Goal: Task Accomplishment & Management: Use online tool/utility

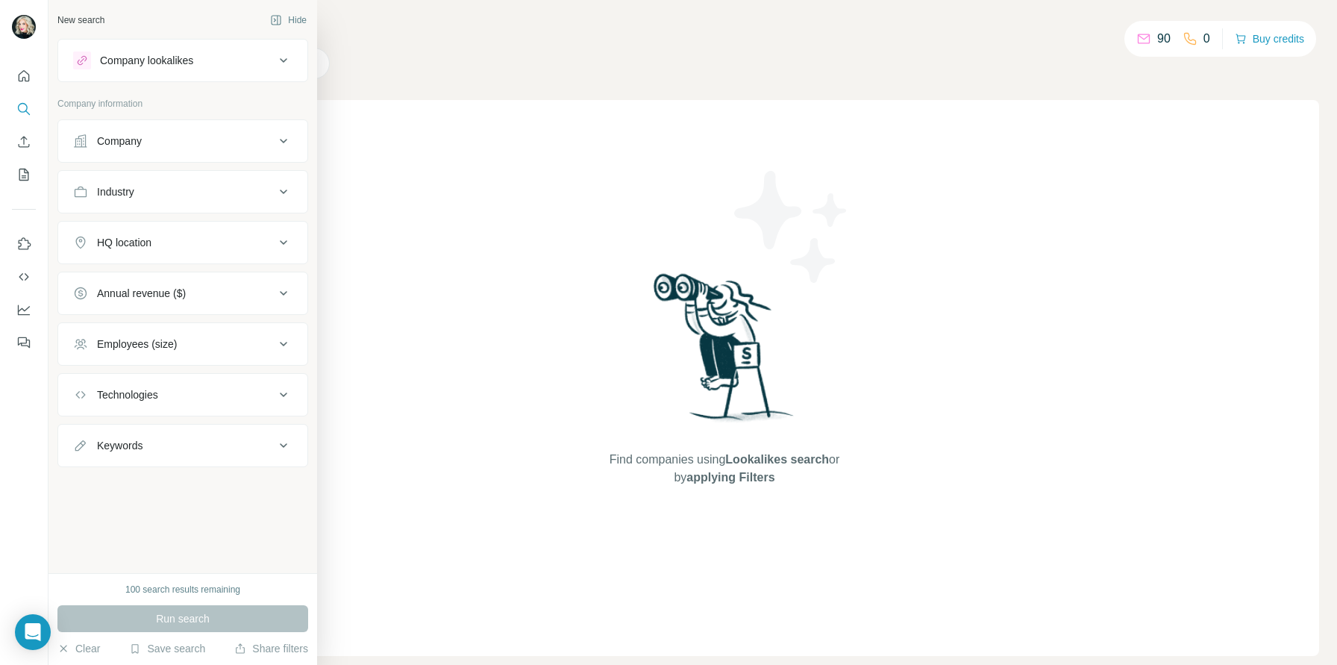
click at [84, 147] on icon at bounding box center [80, 141] width 15 height 15
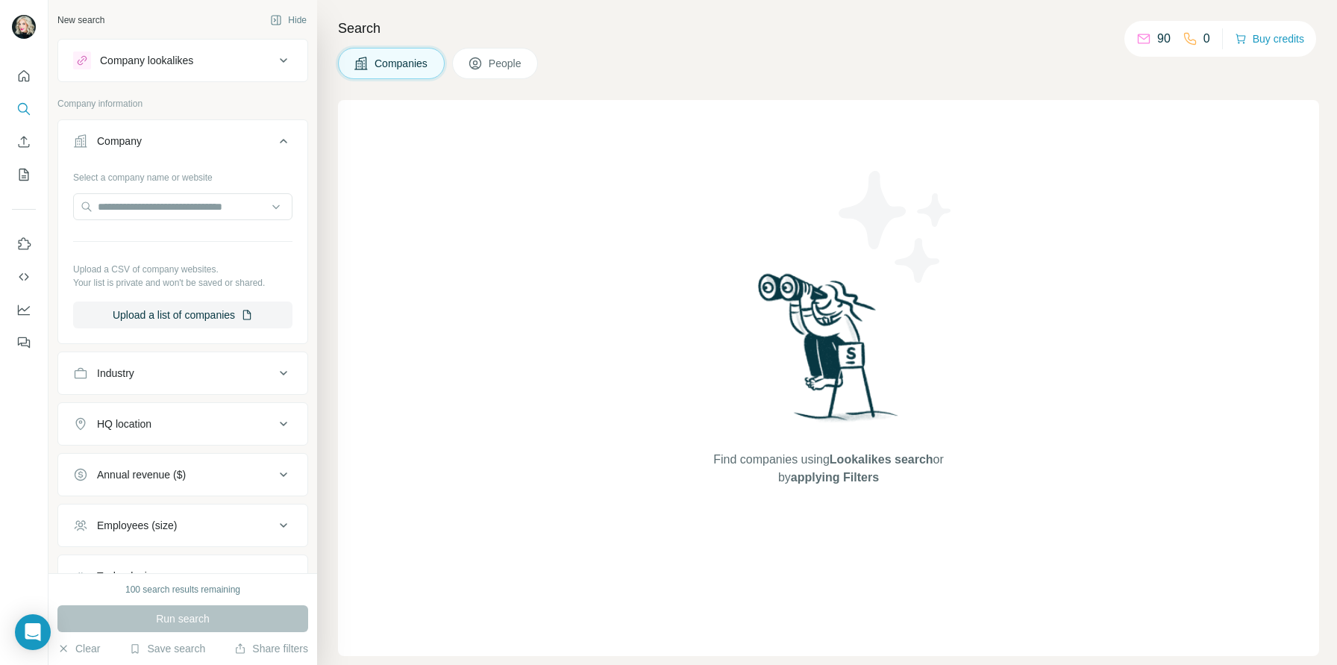
click at [173, 377] on div "Industry" at bounding box center [173, 372] width 201 height 15
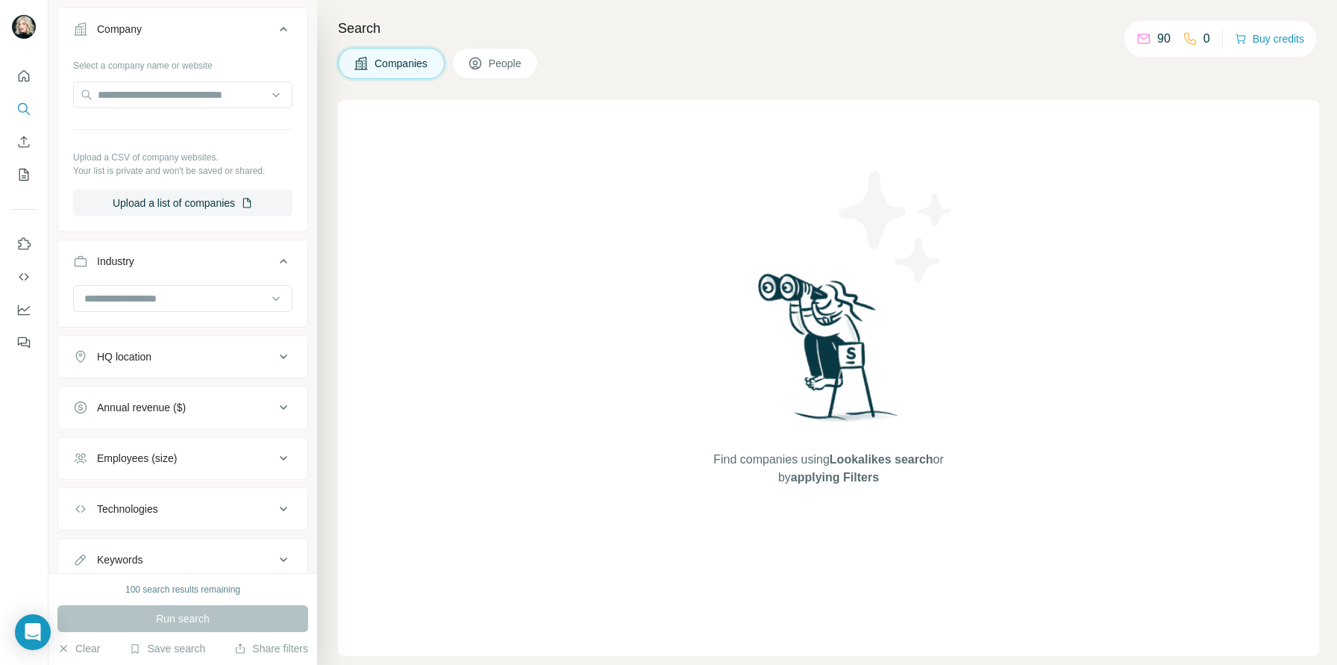
scroll to position [162, 0]
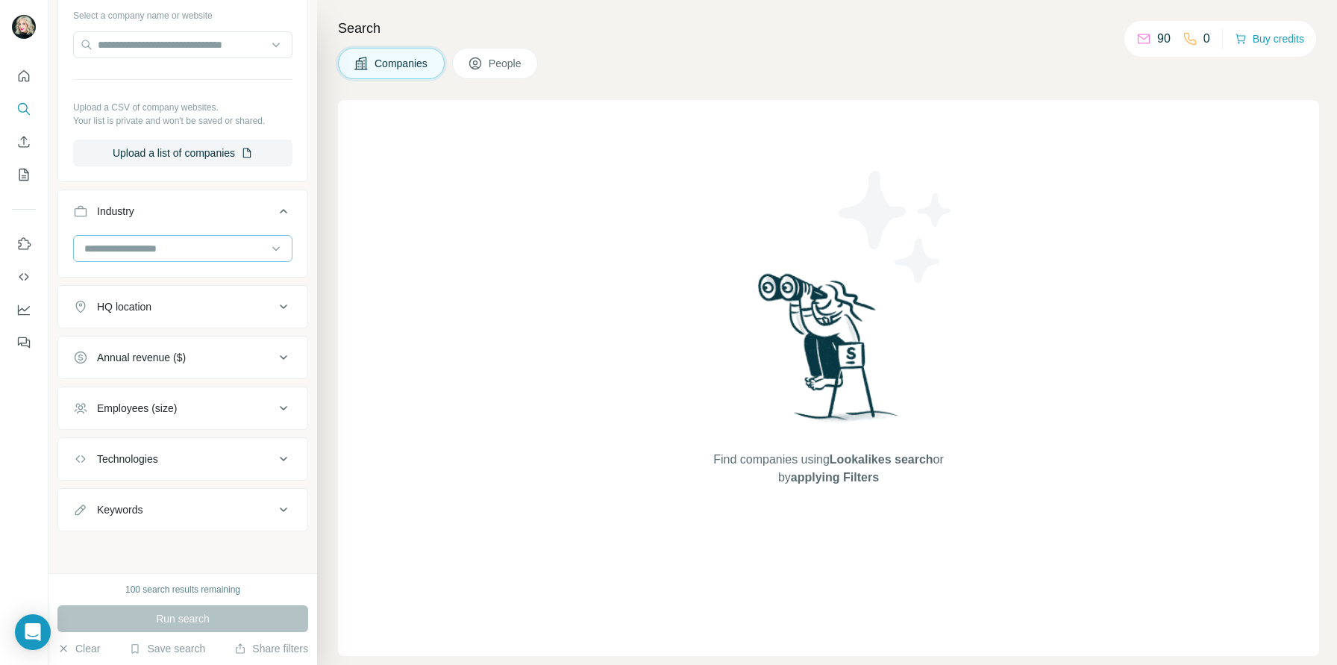
click at [188, 251] on input at bounding box center [175, 248] width 184 height 16
type input "*****"
click at [183, 337] on div "Digital Marketing" at bounding box center [183, 332] width 194 height 15
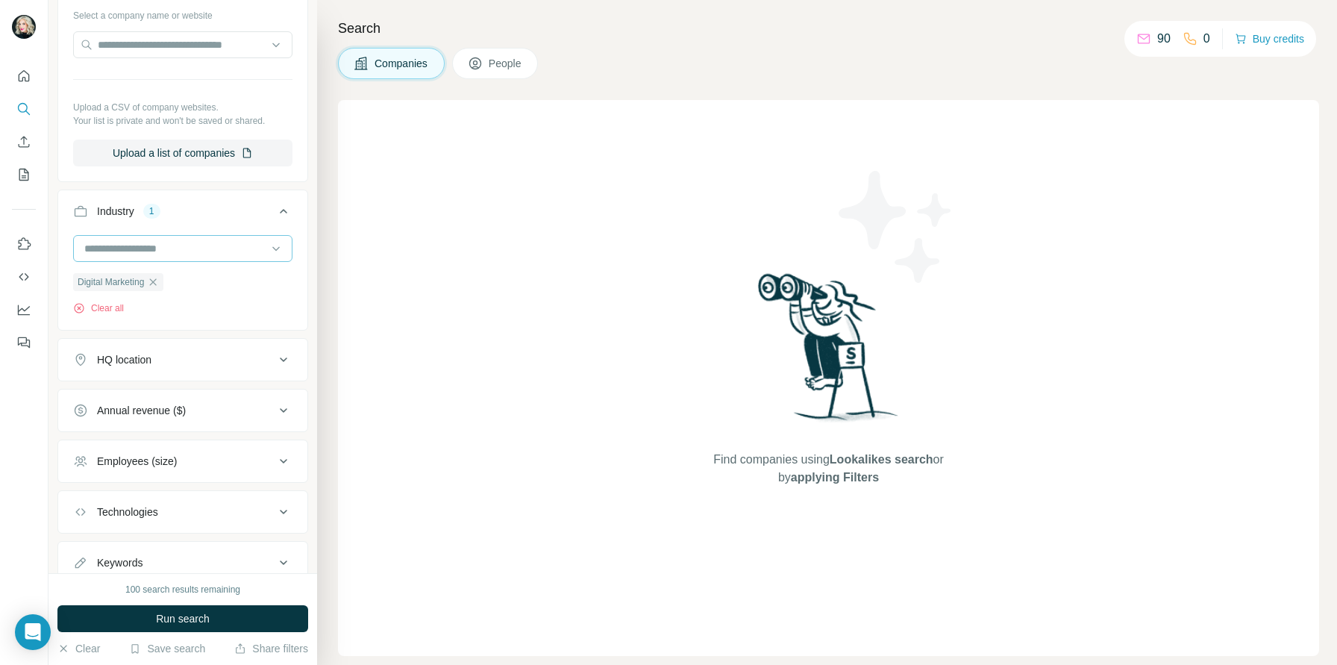
click at [175, 247] on input at bounding box center [175, 248] width 184 height 16
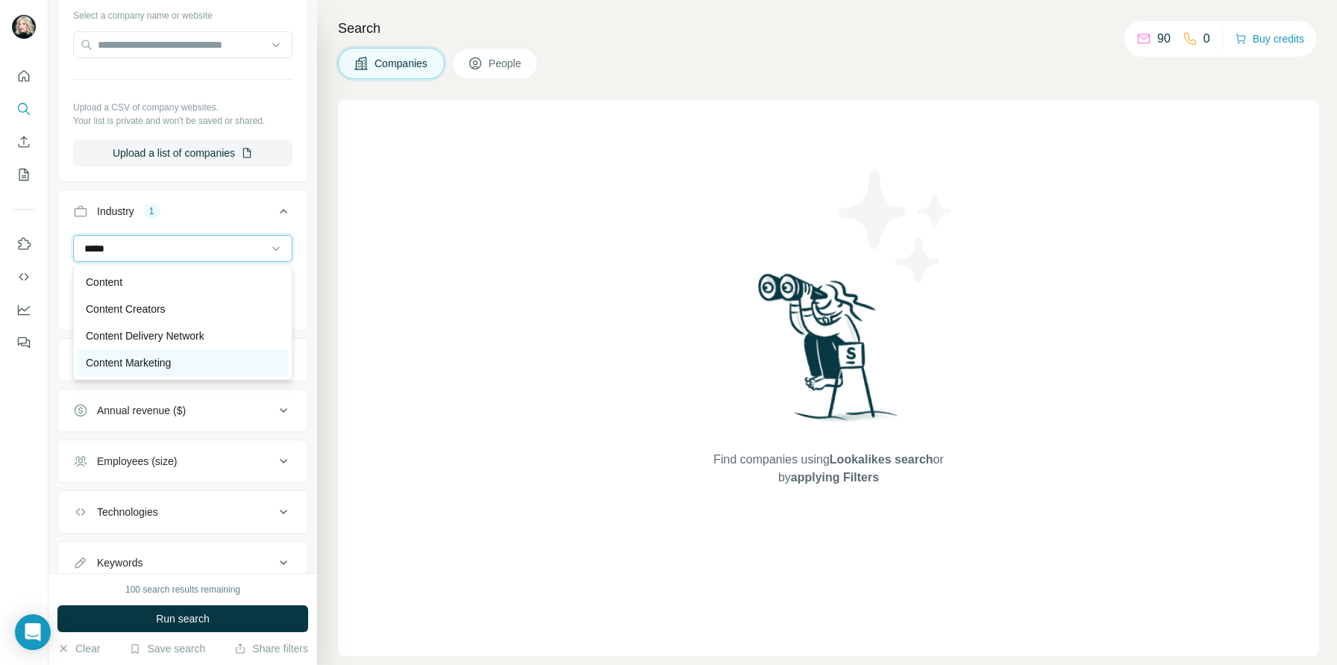
type input "*****"
click at [184, 355] on div "Content Marketing" at bounding box center [183, 362] width 194 height 15
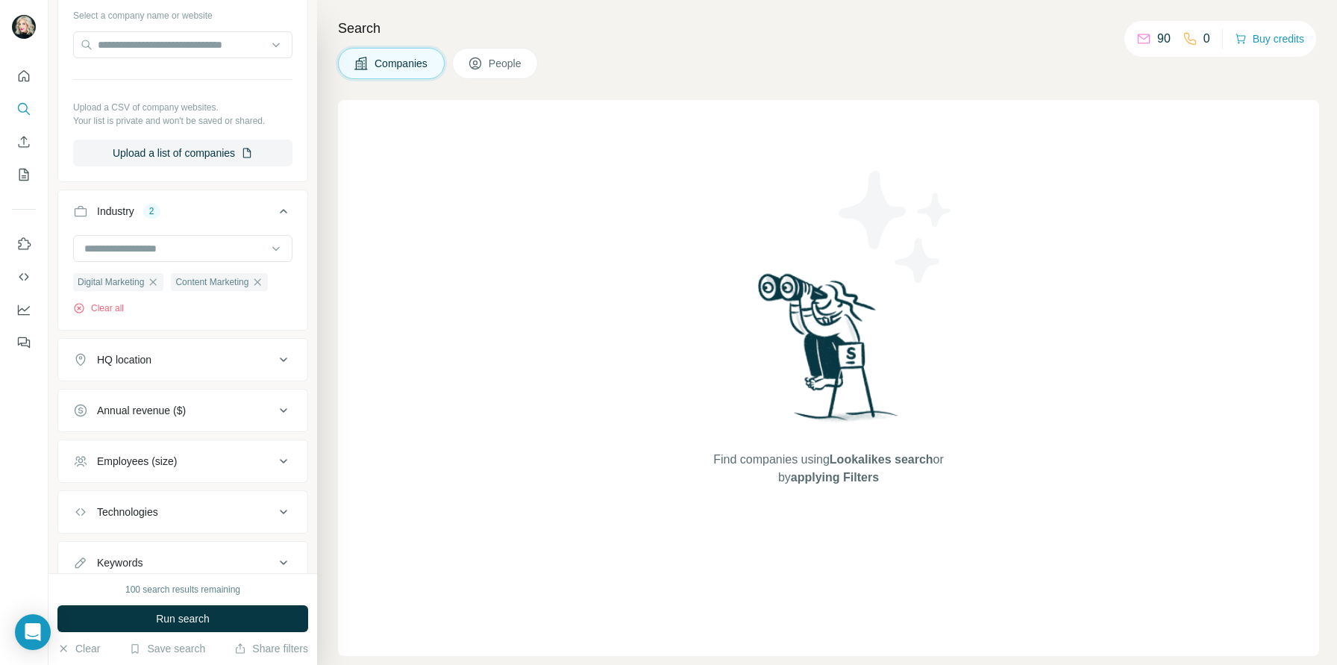
click at [172, 413] on div "Annual revenue ($)" at bounding box center [141, 410] width 89 height 15
click at [158, 445] on li "0-1M" at bounding box center [182, 443] width 219 height 19
click at [83, 447] on icon at bounding box center [82, 443] width 18 height 18
click at [83, 466] on icon at bounding box center [82, 471] width 18 height 18
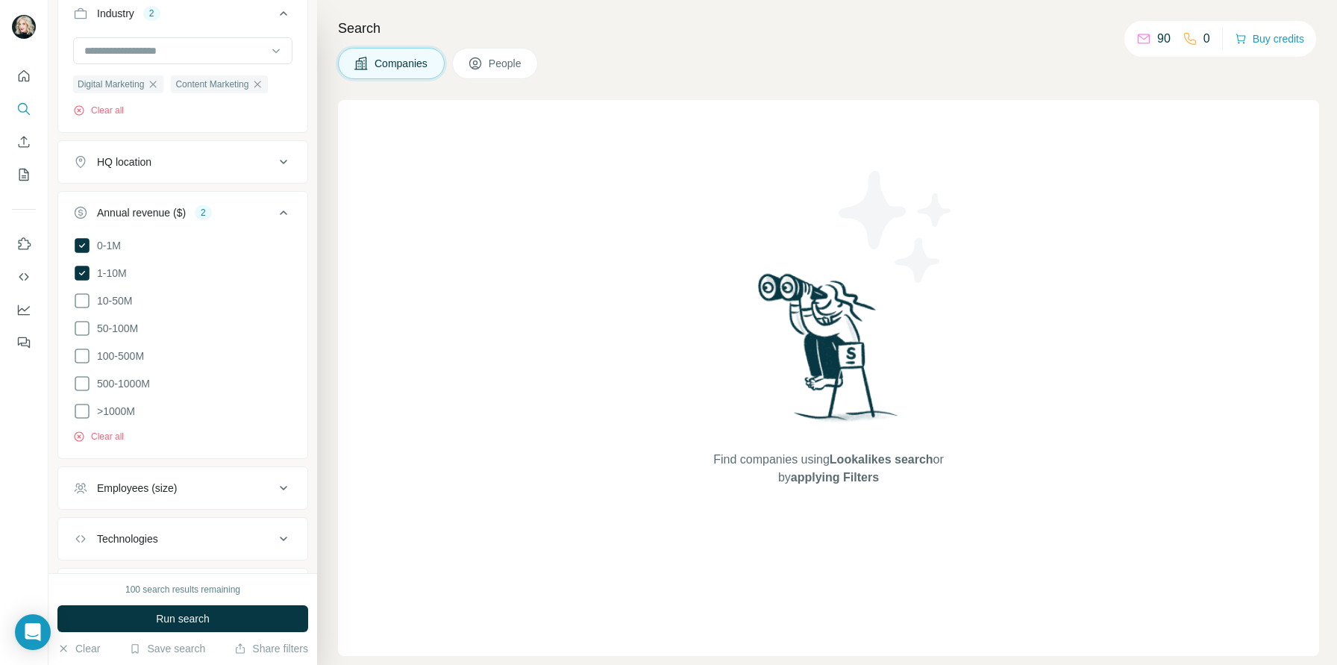
scroll to position [361, 0]
click at [233, 484] on div "Employees (size)" at bounding box center [173, 486] width 201 height 15
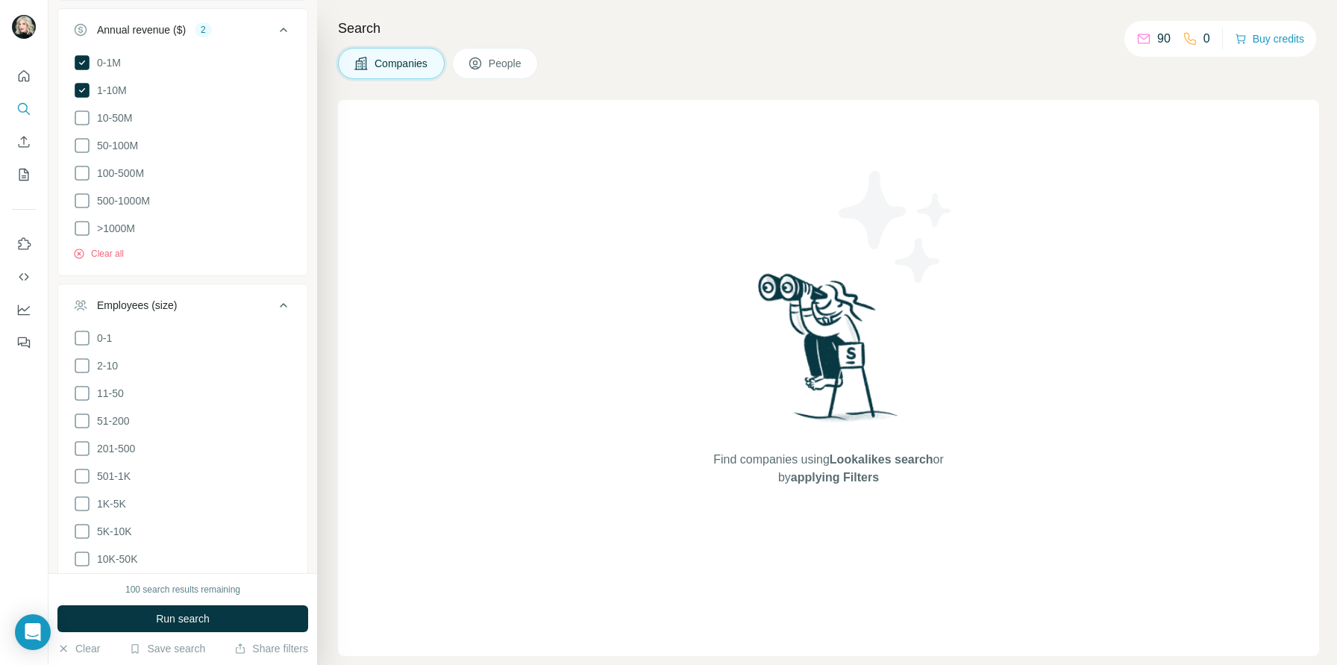
scroll to position [544, 0]
click at [80, 339] on icon at bounding box center [82, 336] width 18 height 18
click at [80, 362] on icon at bounding box center [82, 364] width 18 height 18
click at [80, 384] on icon at bounding box center [82, 391] width 15 height 15
click at [81, 415] on icon at bounding box center [82, 419] width 18 height 18
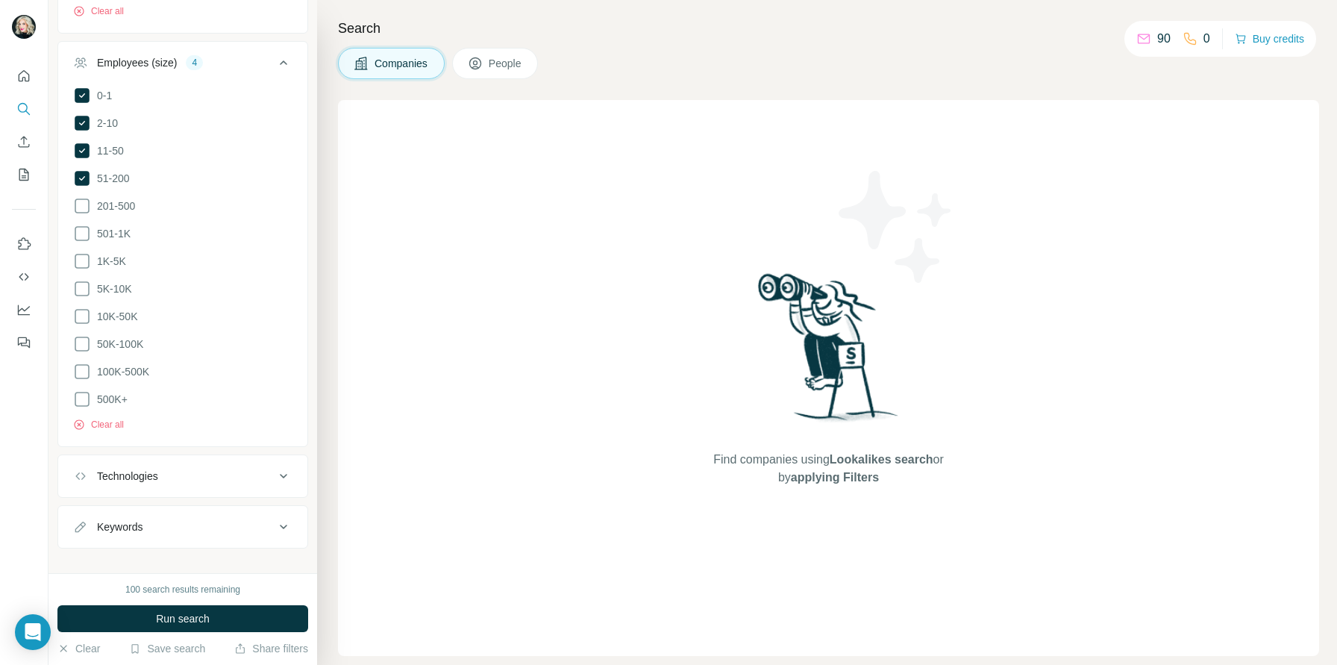
scroll to position [795, 0]
click at [224, 458] on div "Technologies" at bounding box center [173, 465] width 201 height 15
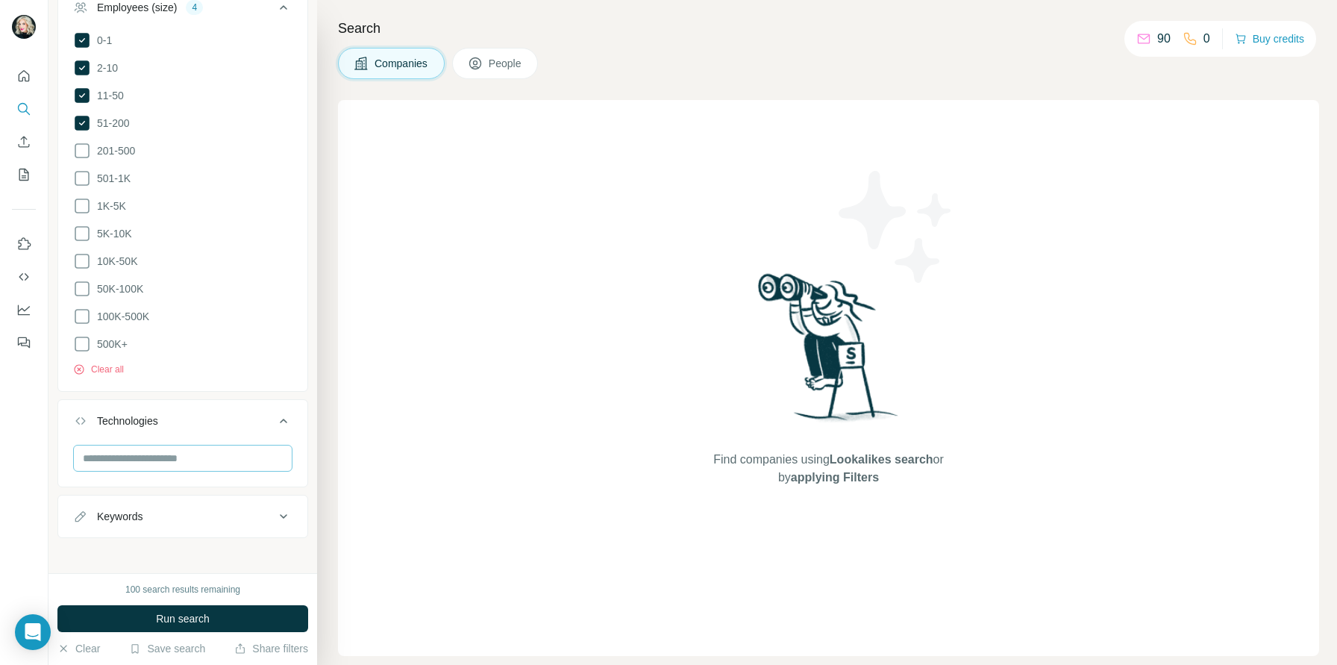
scroll to position [839, 0]
click at [224, 456] on input "text" at bounding box center [182, 458] width 219 height 27
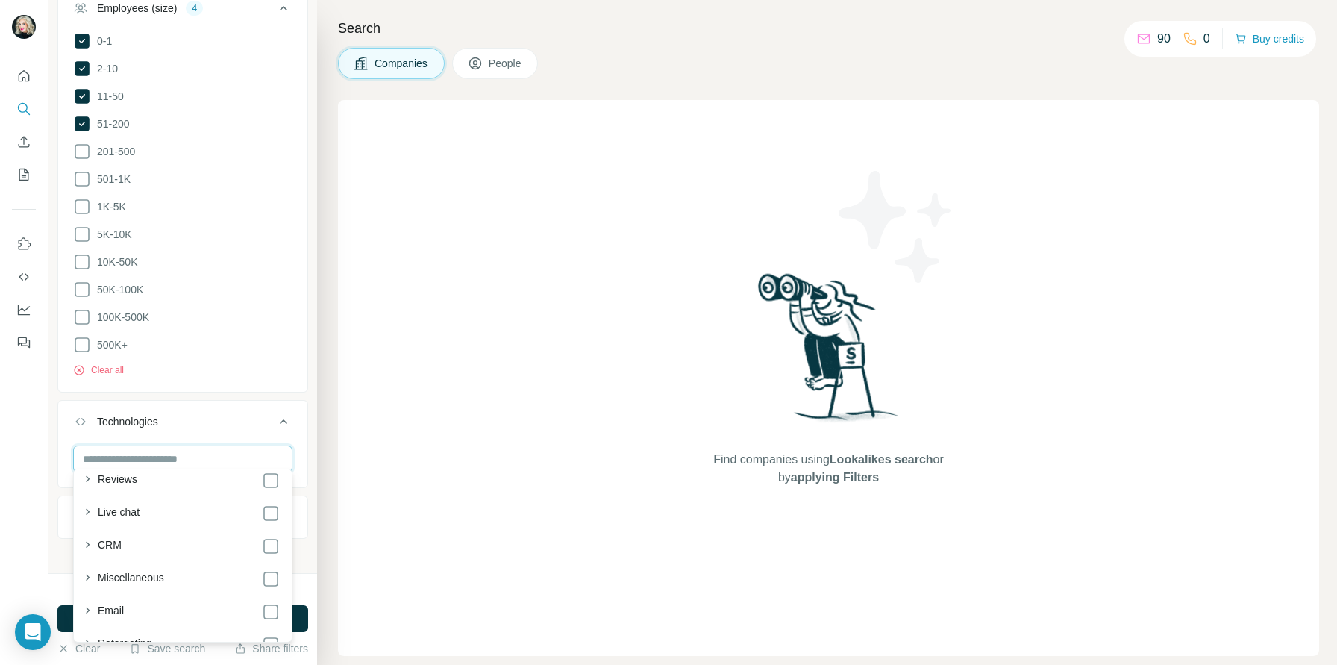
scroll to position [835, 0]
click at [91, 542] on icon "button" at bounding box center [87, 543] width 15 height 15
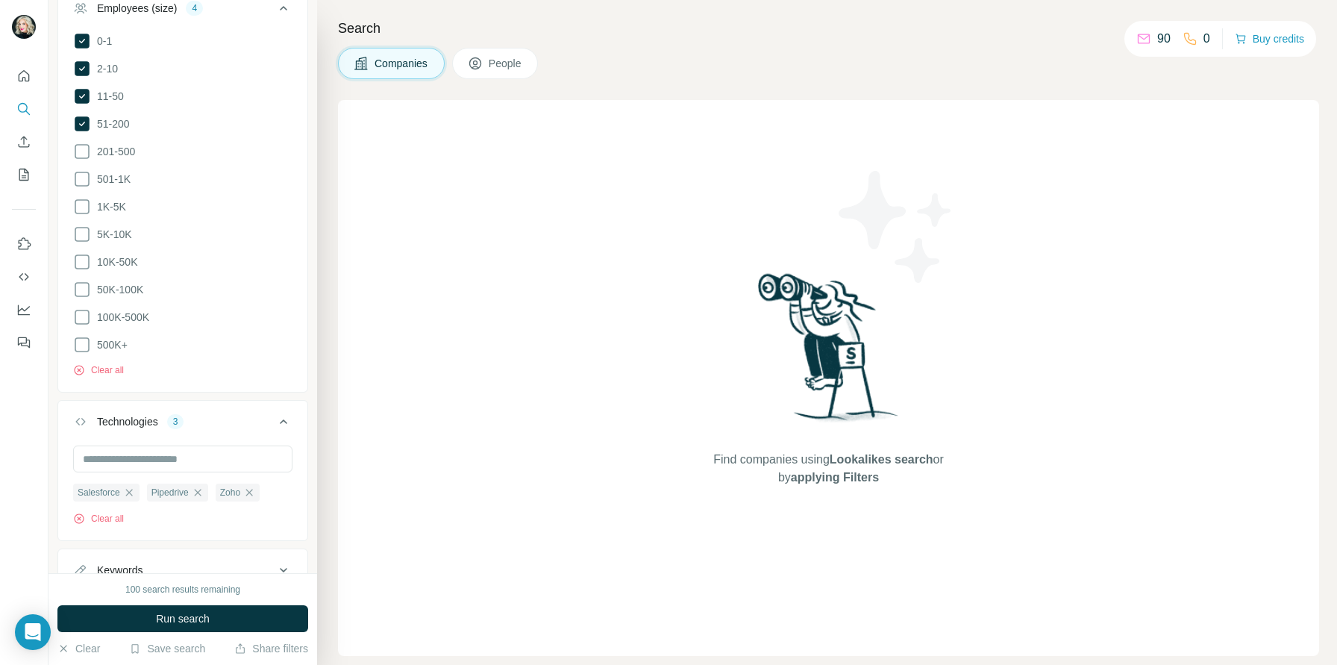
click at [244, 416] on div "Technologies 3" at bounding box center [173, 421] width 201 height 15
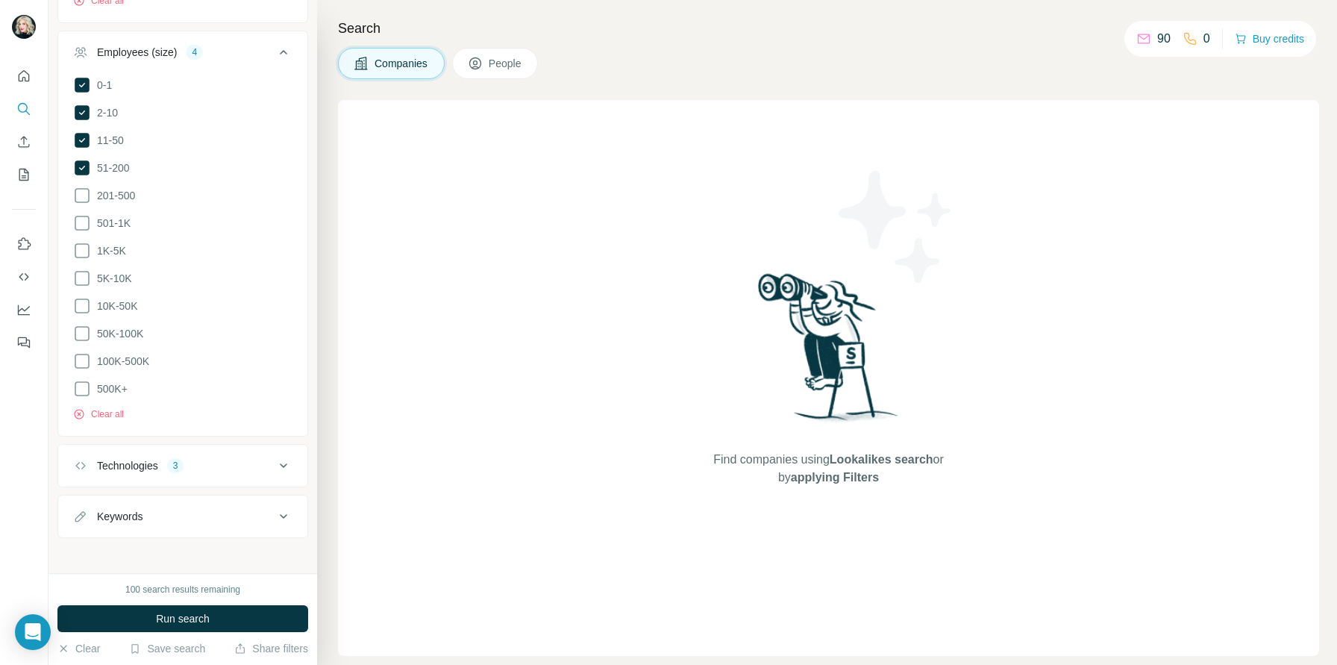
click at [276, 510] on icon at bounding box center [283, 516] width 18 height 18
click at [230, 621] on button "Run search" at bounding box center [182, 618] width 251 height 27
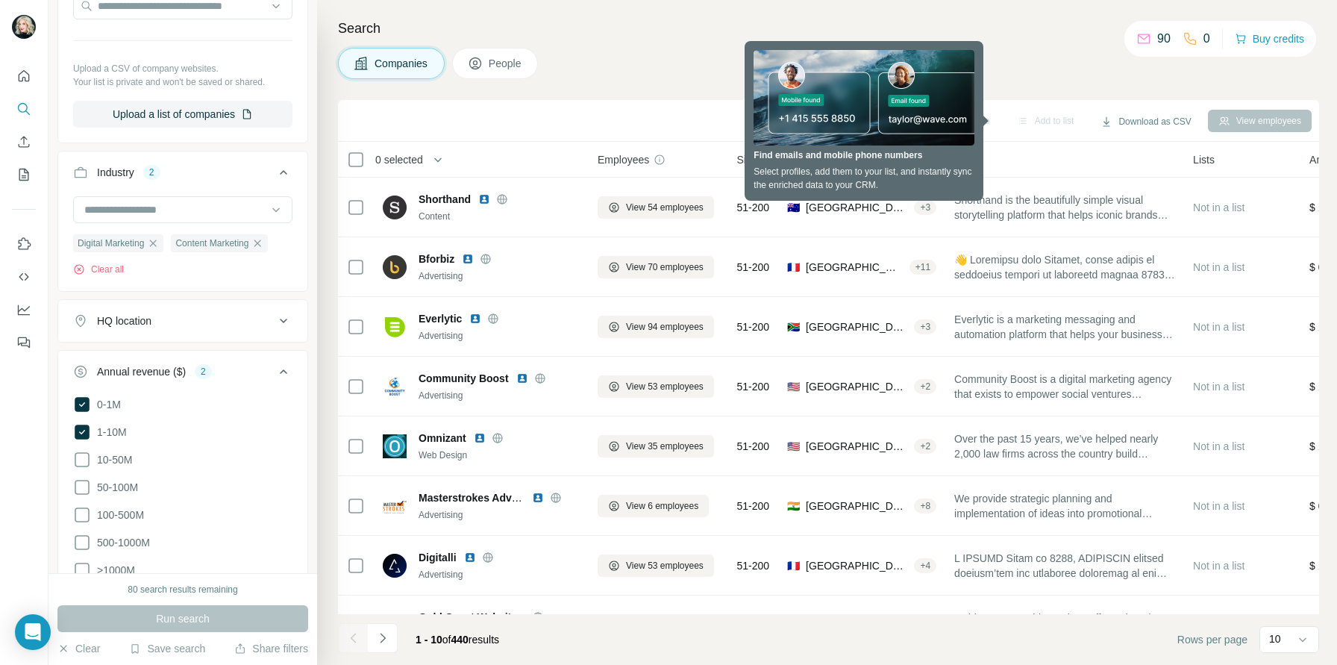
scroll to position [225, 0]
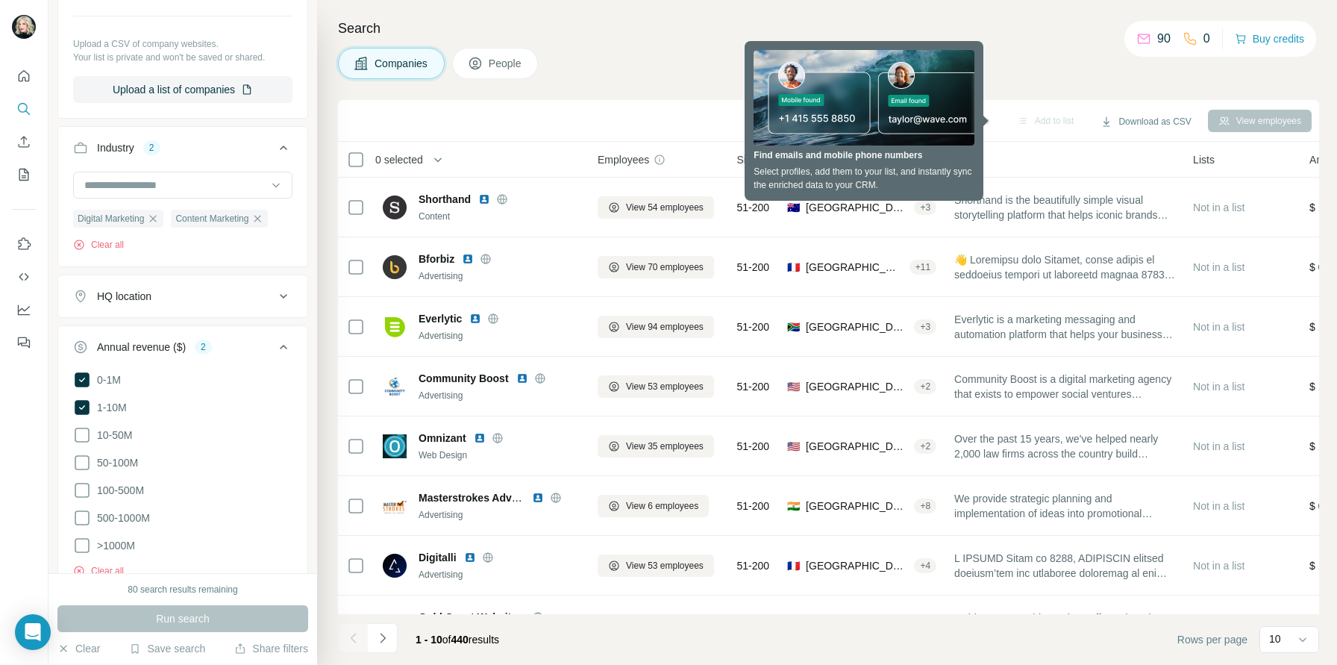
click at [237, 289] on div "HQ location" at bounding box center [173, 296] width 201 height 15
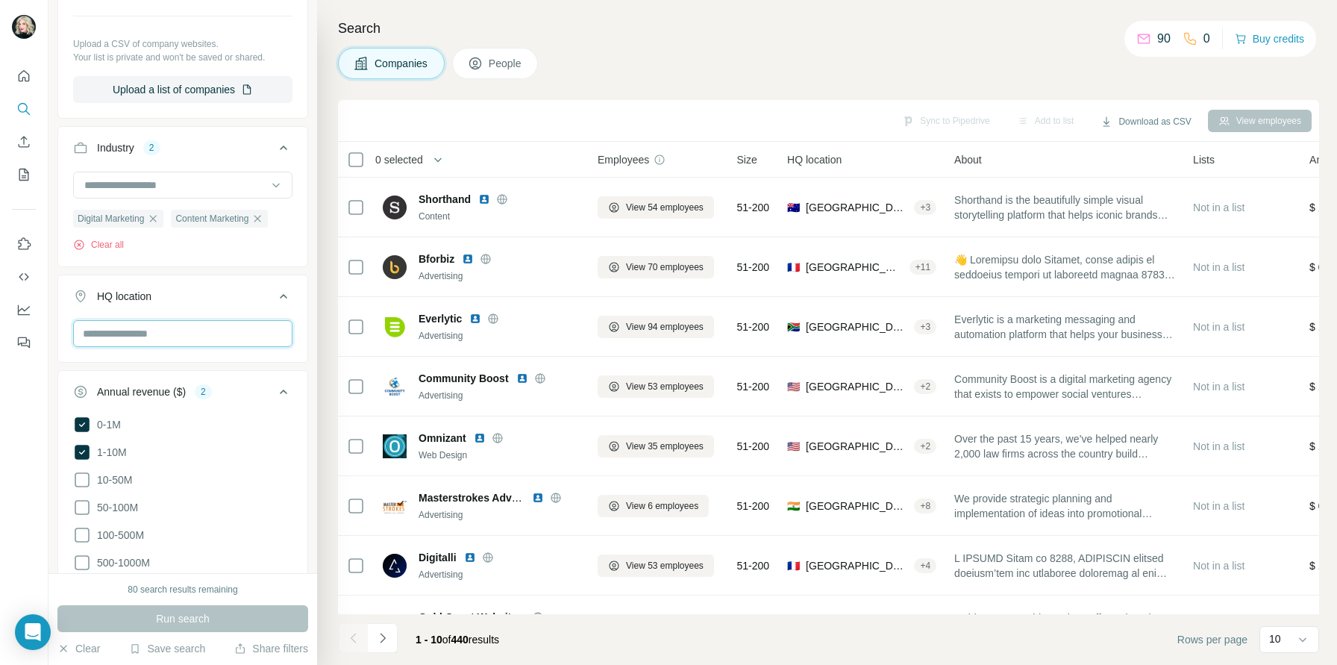
click at [219, 335] on input "text" at bounding box center [182, 333] width 219 height 27
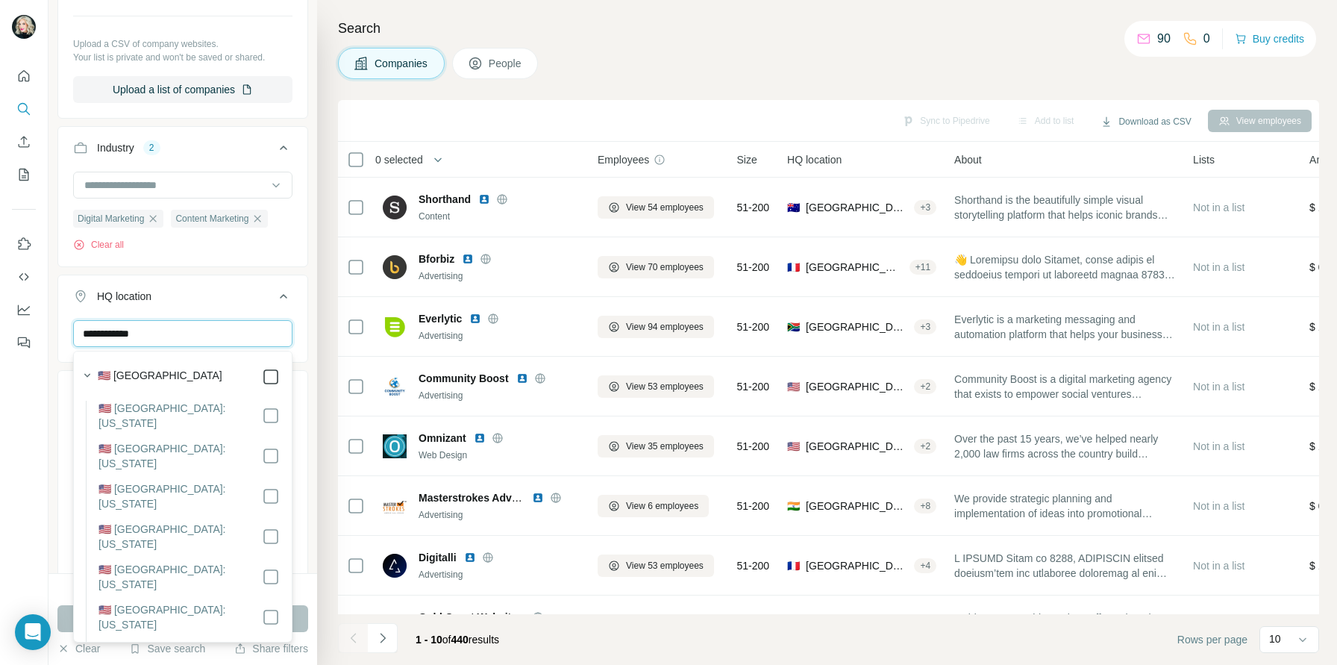
type input "**********"
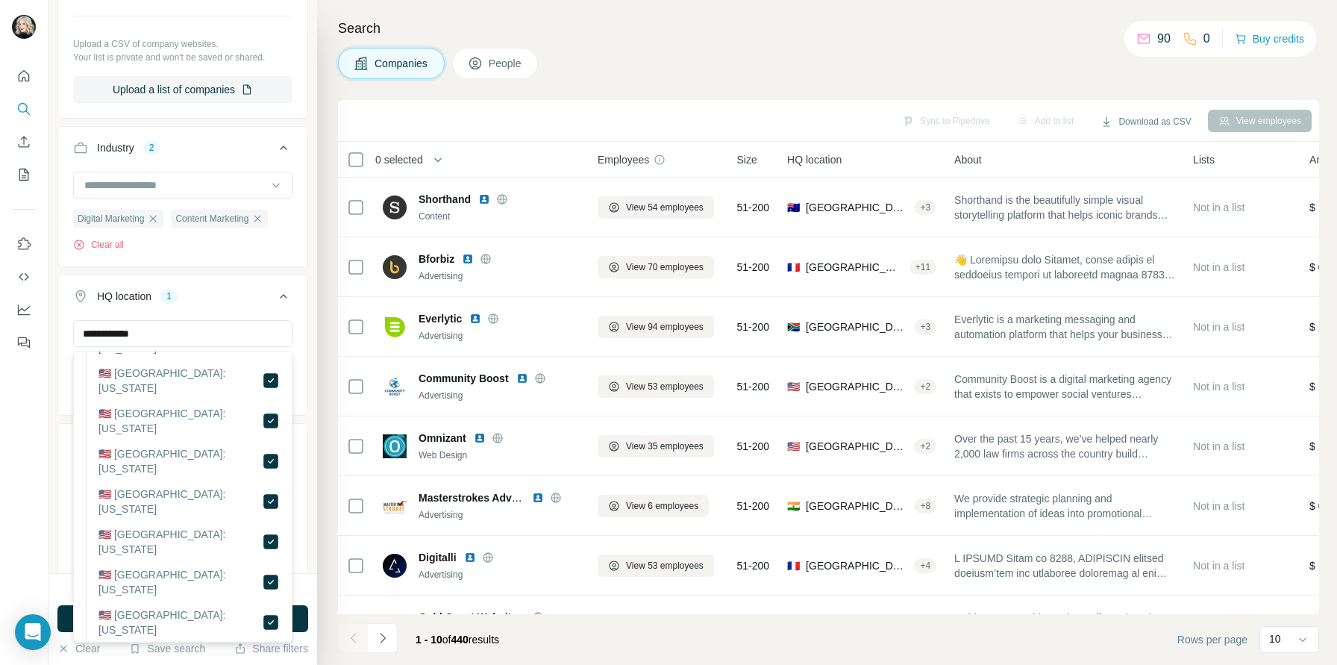
click at [247, 300] on div "HQ location 1" at bounding box center [173, 296] width 201 height 15
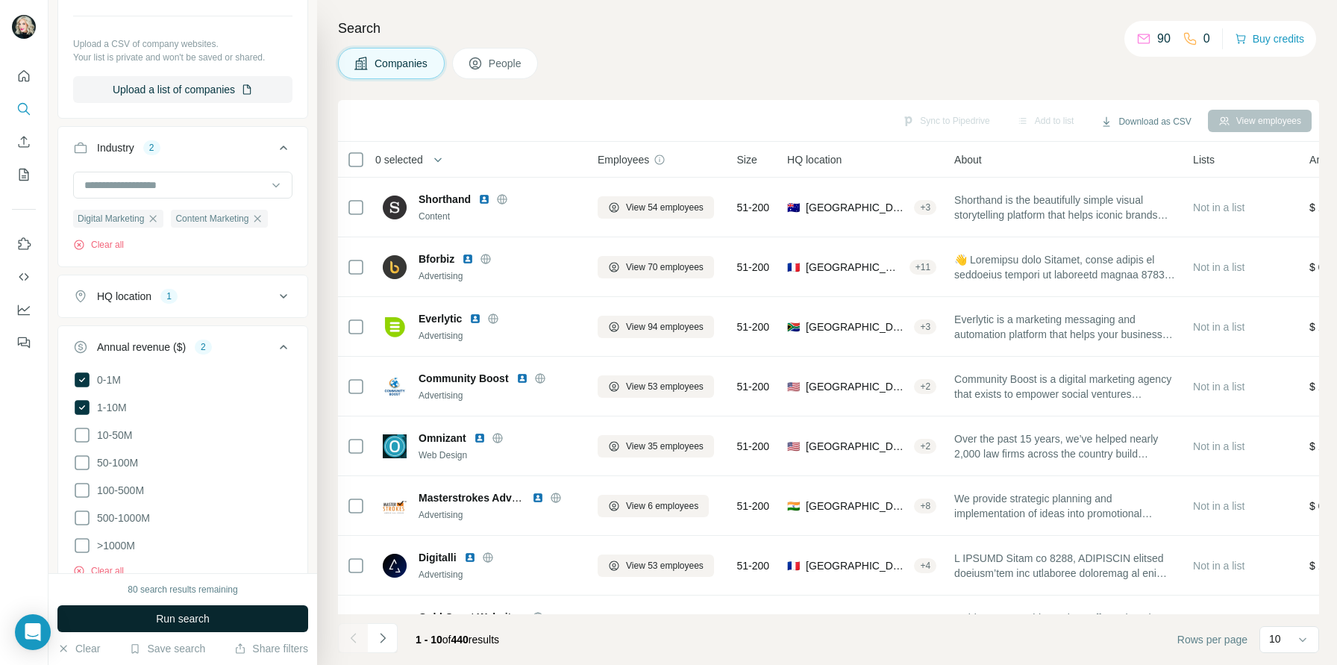
click at [209, 626] on button "Run search" at bounding box center [182, 618] width 251 height 27
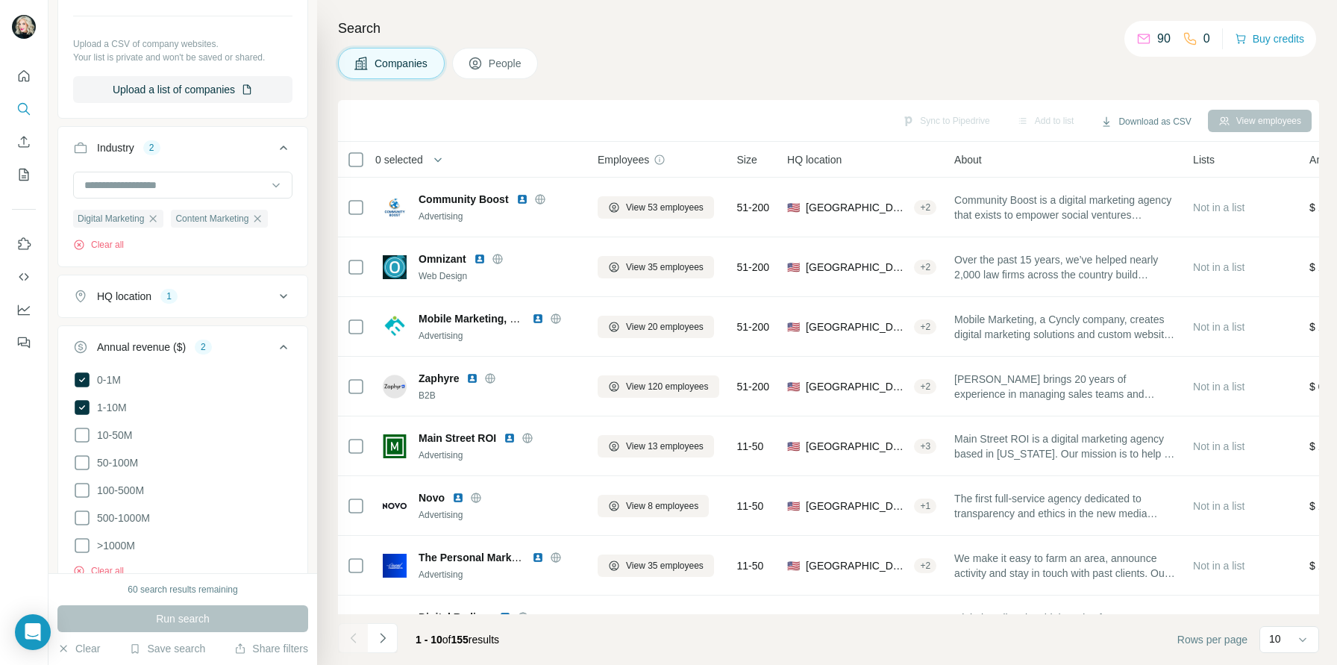
click at [494, 72] on button "People" at bounding box center [495, 63] width 87 height 31
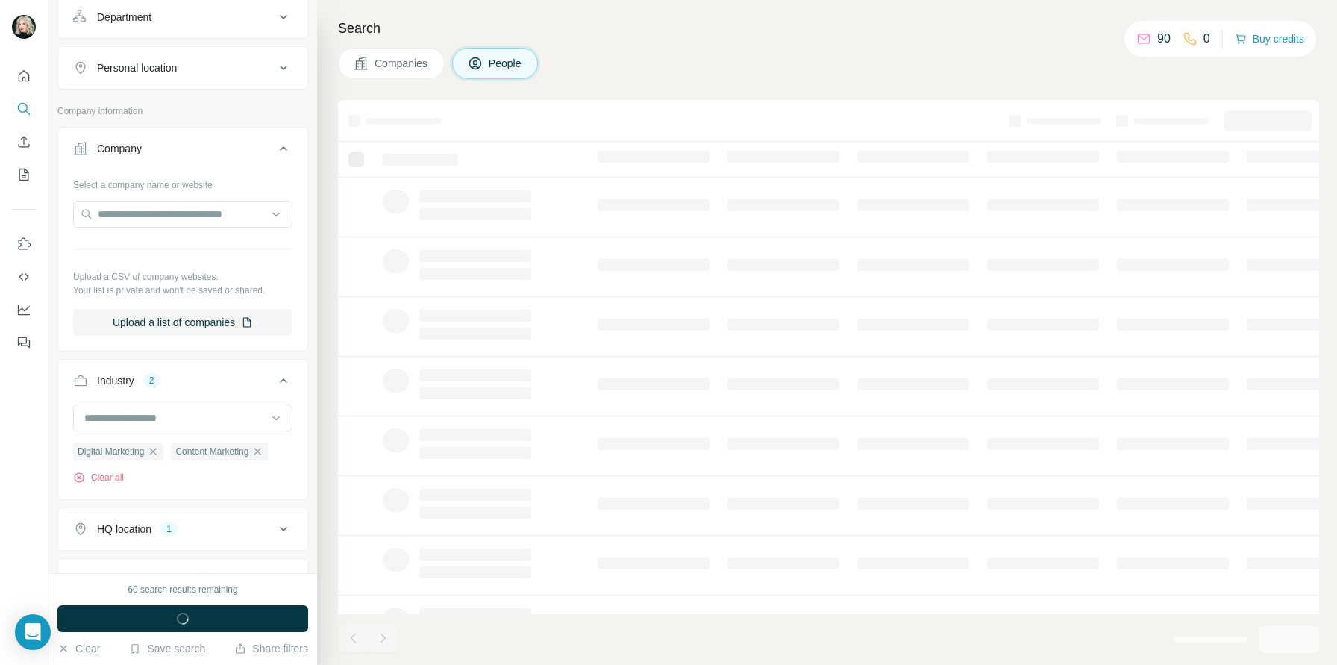
scroll to position [458, 0]
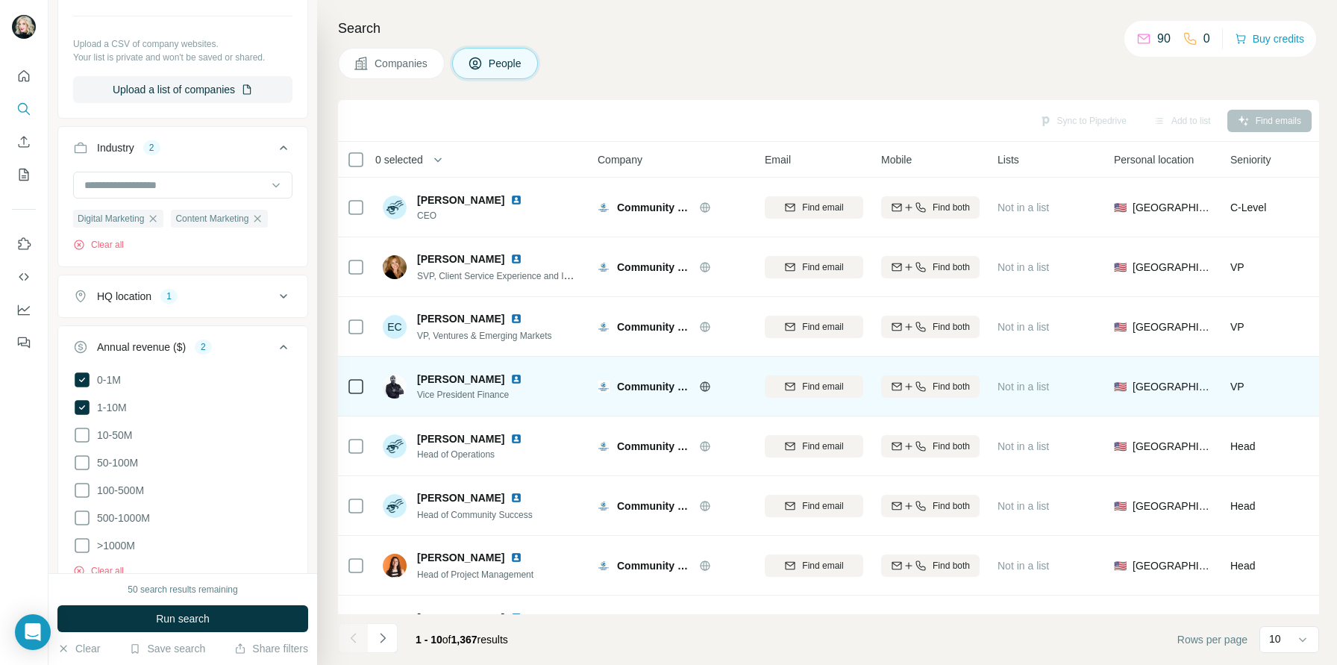
scroll to position [160, 0]
